Goal: Book appointment/travel/reservation

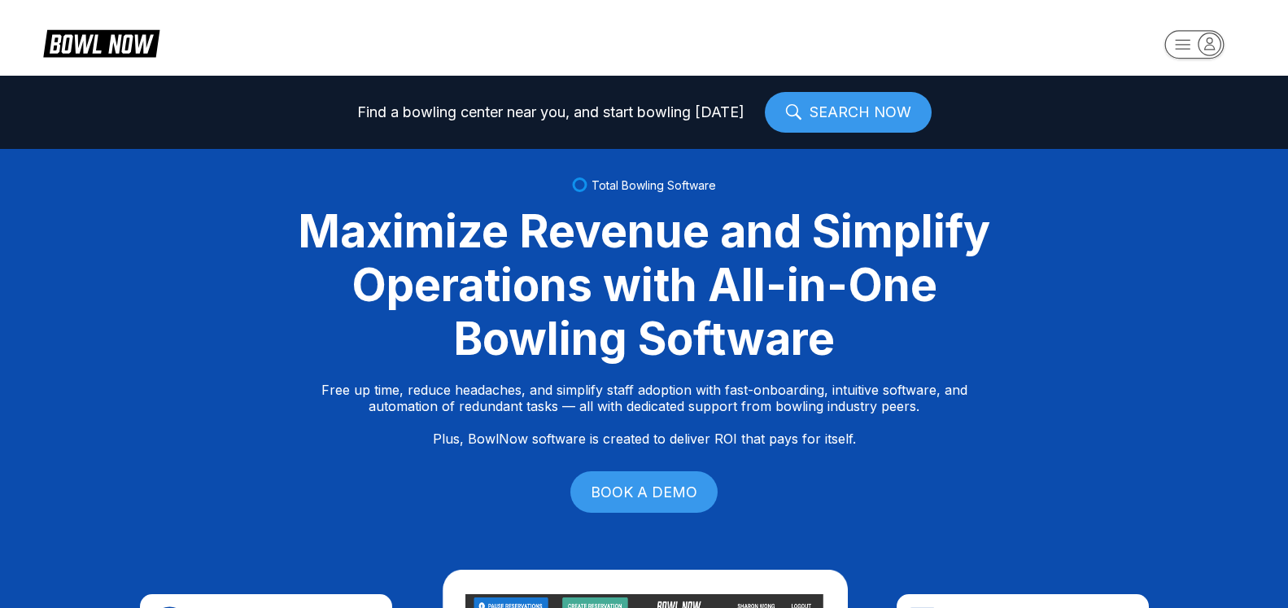
click at [1197, 46] on rect "button" at bounding box center [1193, 44] width 59 height 28
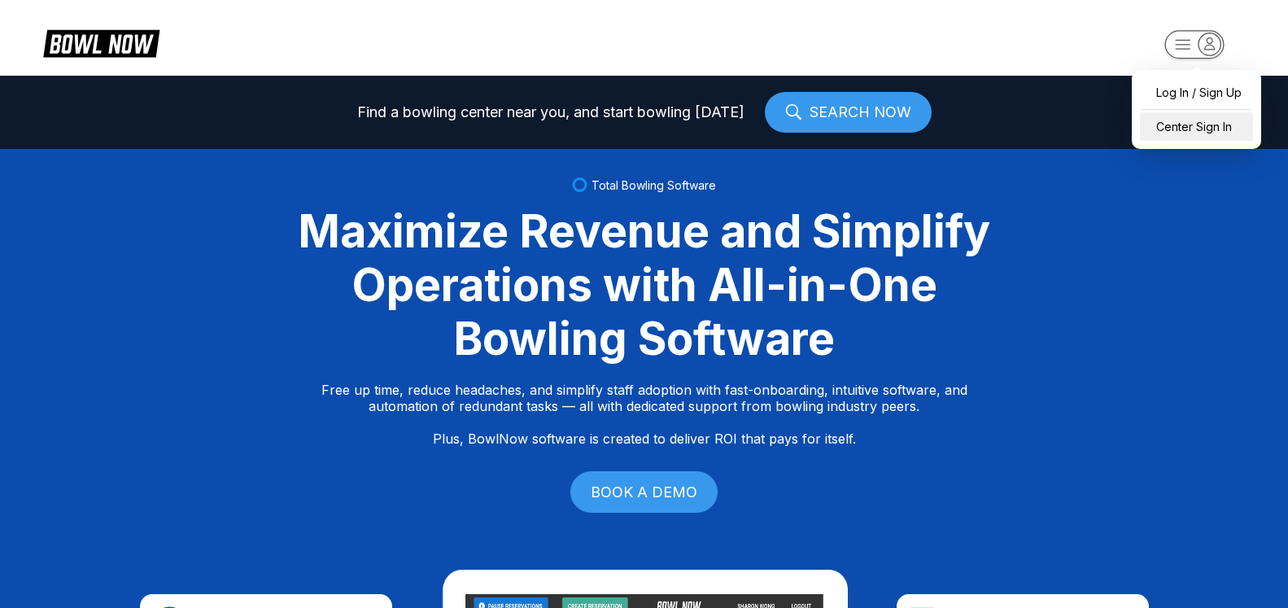
click at [1195, 138] on div "Center Sign In" at bounding box center [1196, 126] width 113 height 28
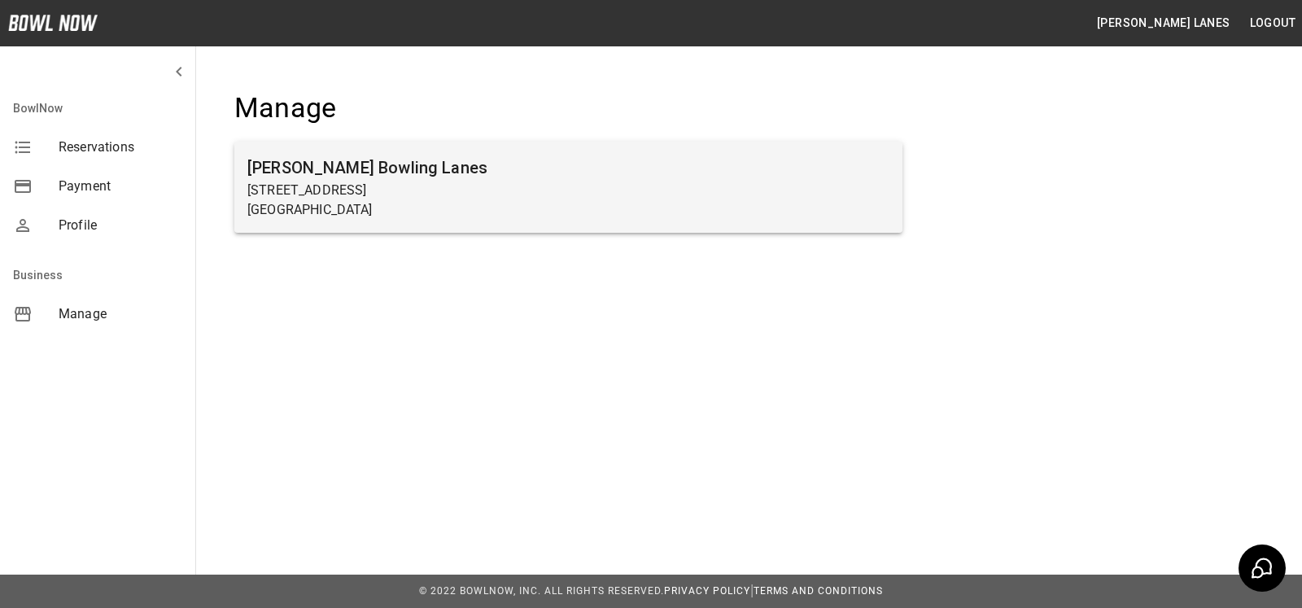
click at [549, 192] on p "[STREET_ADDRESS]" at bounding box center [568, 191] width 642 height 20
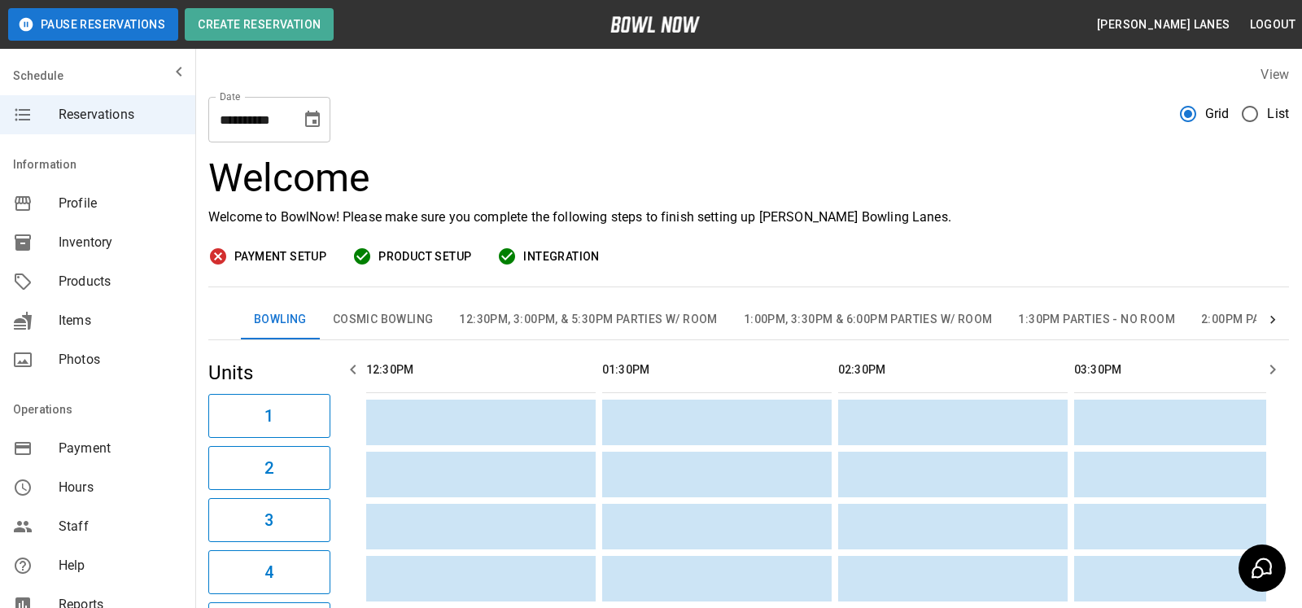
click at [1267, 116] on span "List" at bounding box center [1278, 114] width 22 height 20
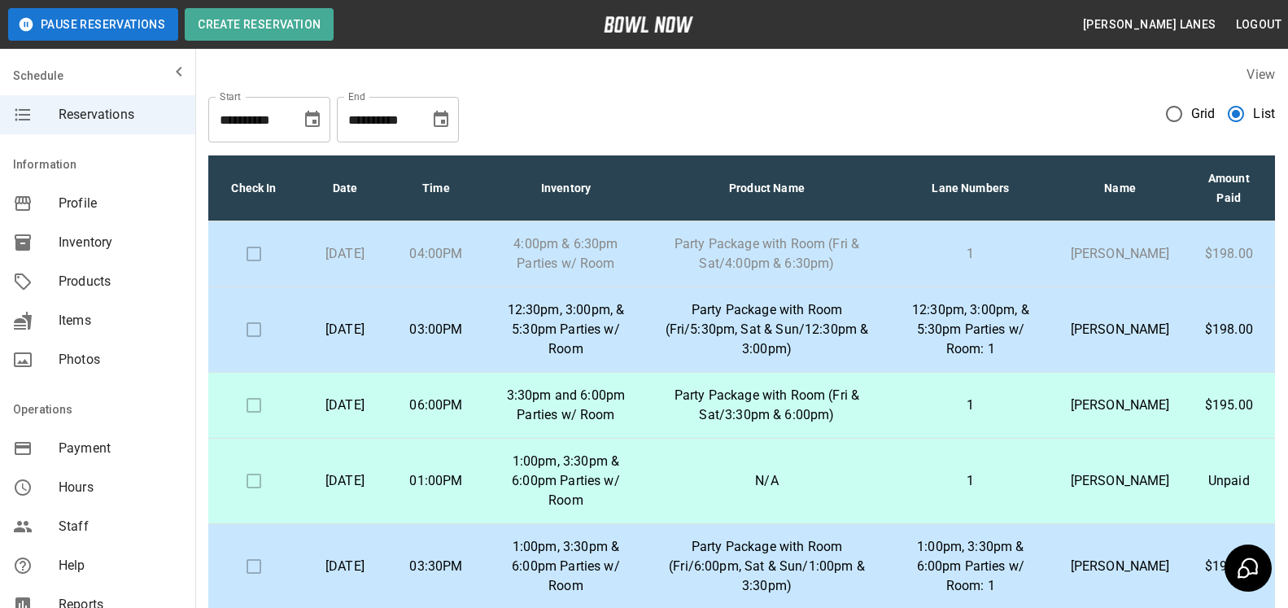
click at [434, 112] on icon "Choose date, selected date is Sep 23, 2025" at bounding box center [441, 120] width 20 height 20
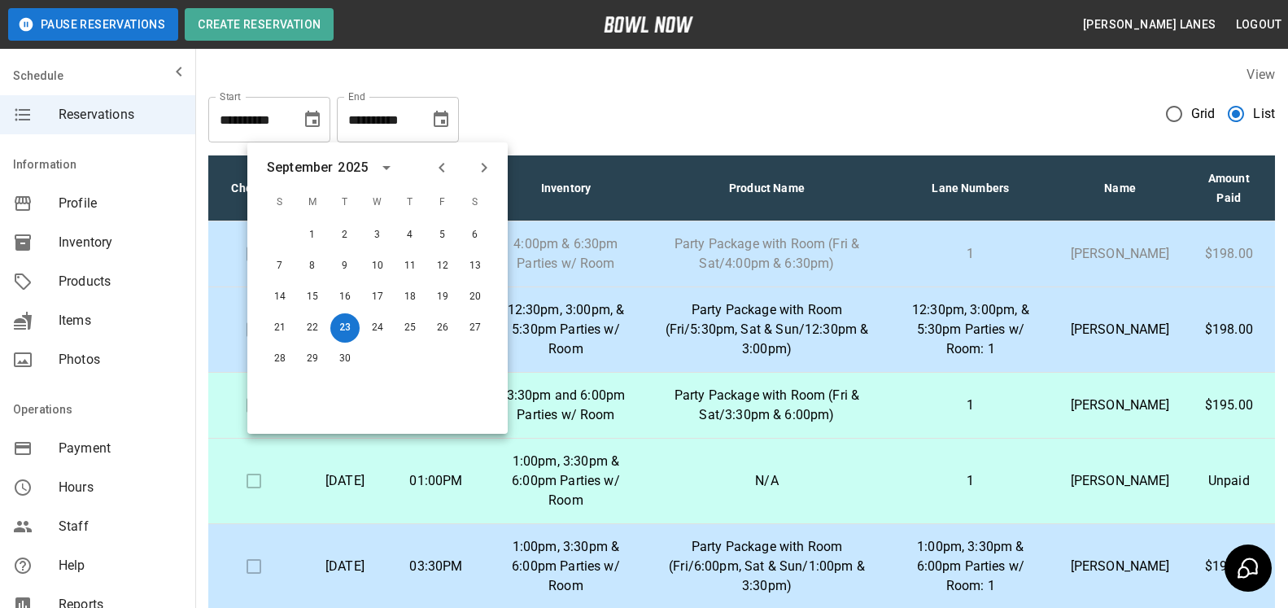
click at [487, 178] on button "Next month" at bounding box center [484, 168] width 28 height 28
click at [488, 174] on icon "Next month" at bounding box center [484, 168] width 20 height 20
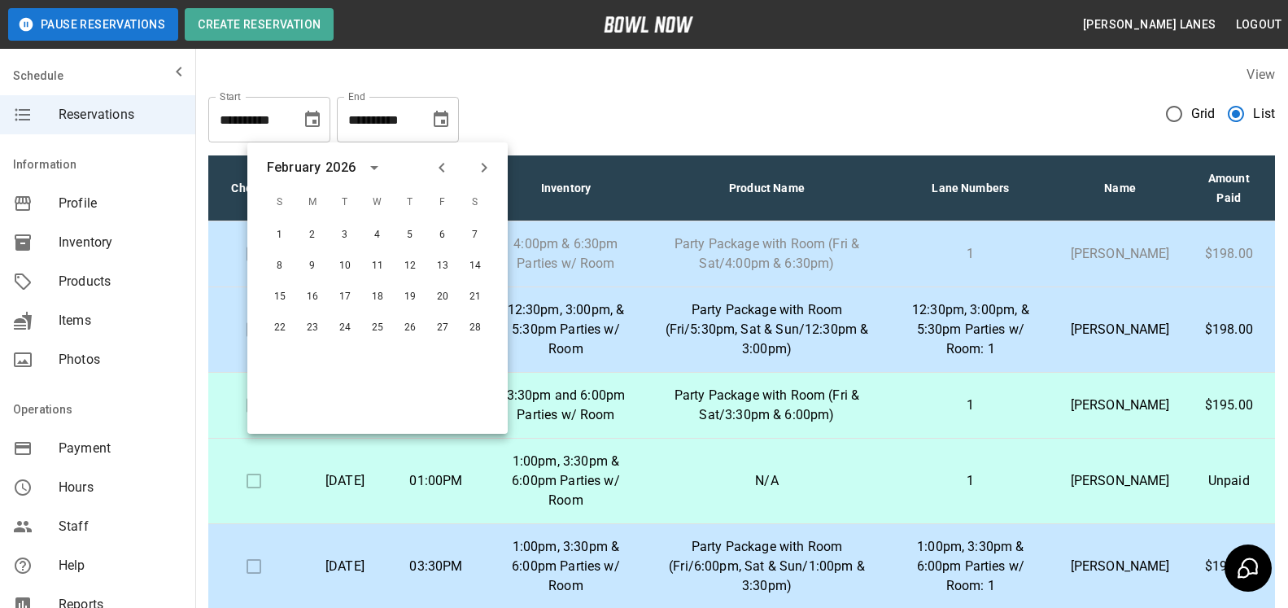
click at [488, 174] on icon "Next month" at bounding box center [484, 168] width 20 height 20
click at [421, 364] on button "30" at bounding box center [409, 358] width 29 height 29
type input "**********"
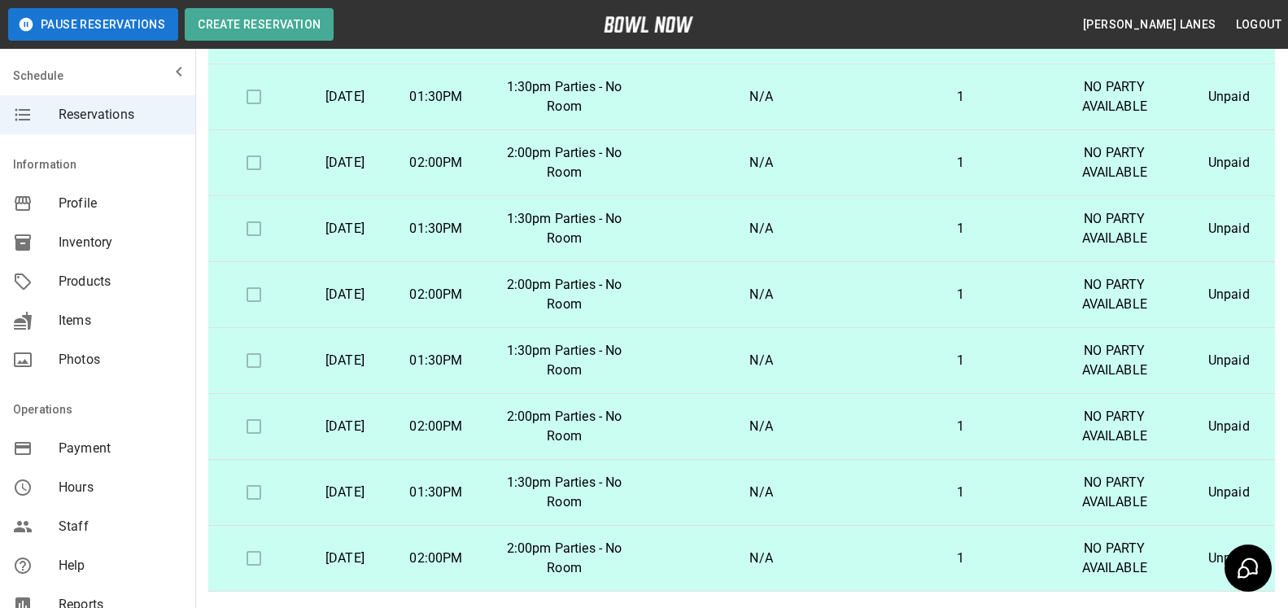
scroll to position [293, 0]
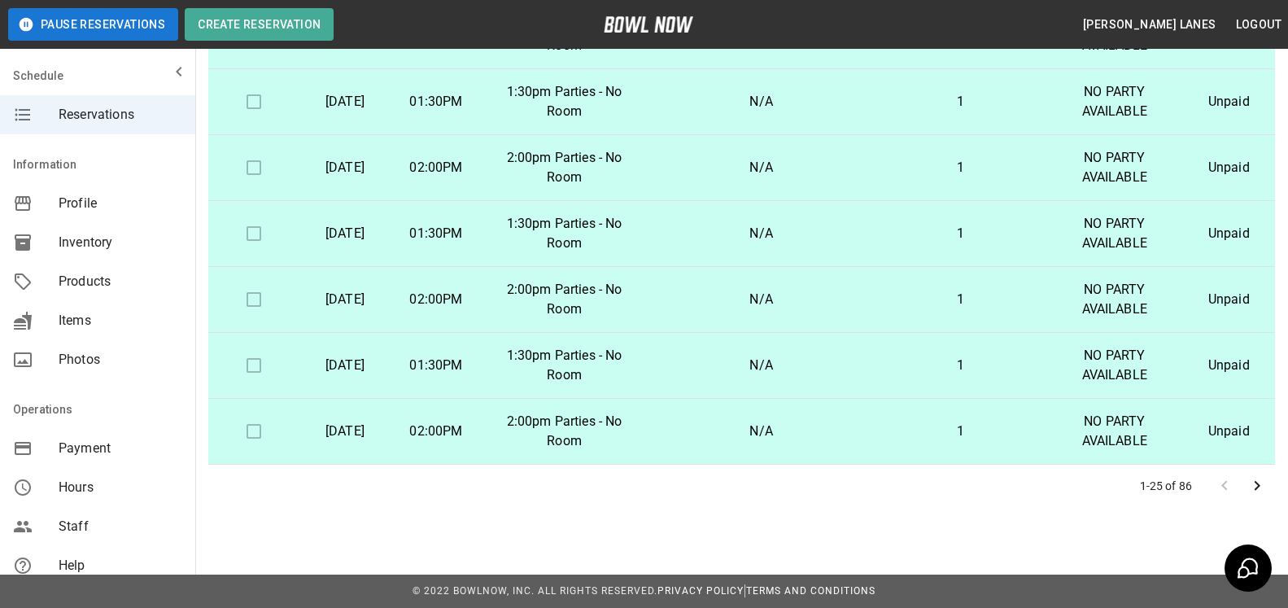
click at [1258, 483] on icon "Go to next page" at bounding box center [1258, 486] width 6 height 10
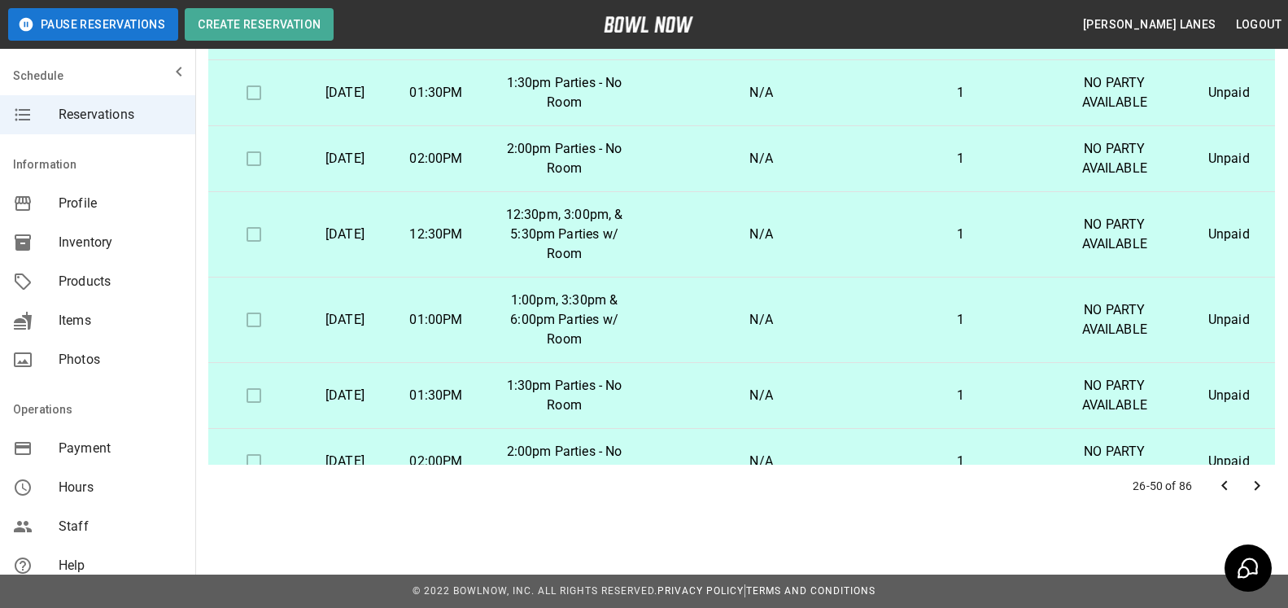
scroll to position [0, 0]
